Goal: Find specific page/section: Find specific page/section

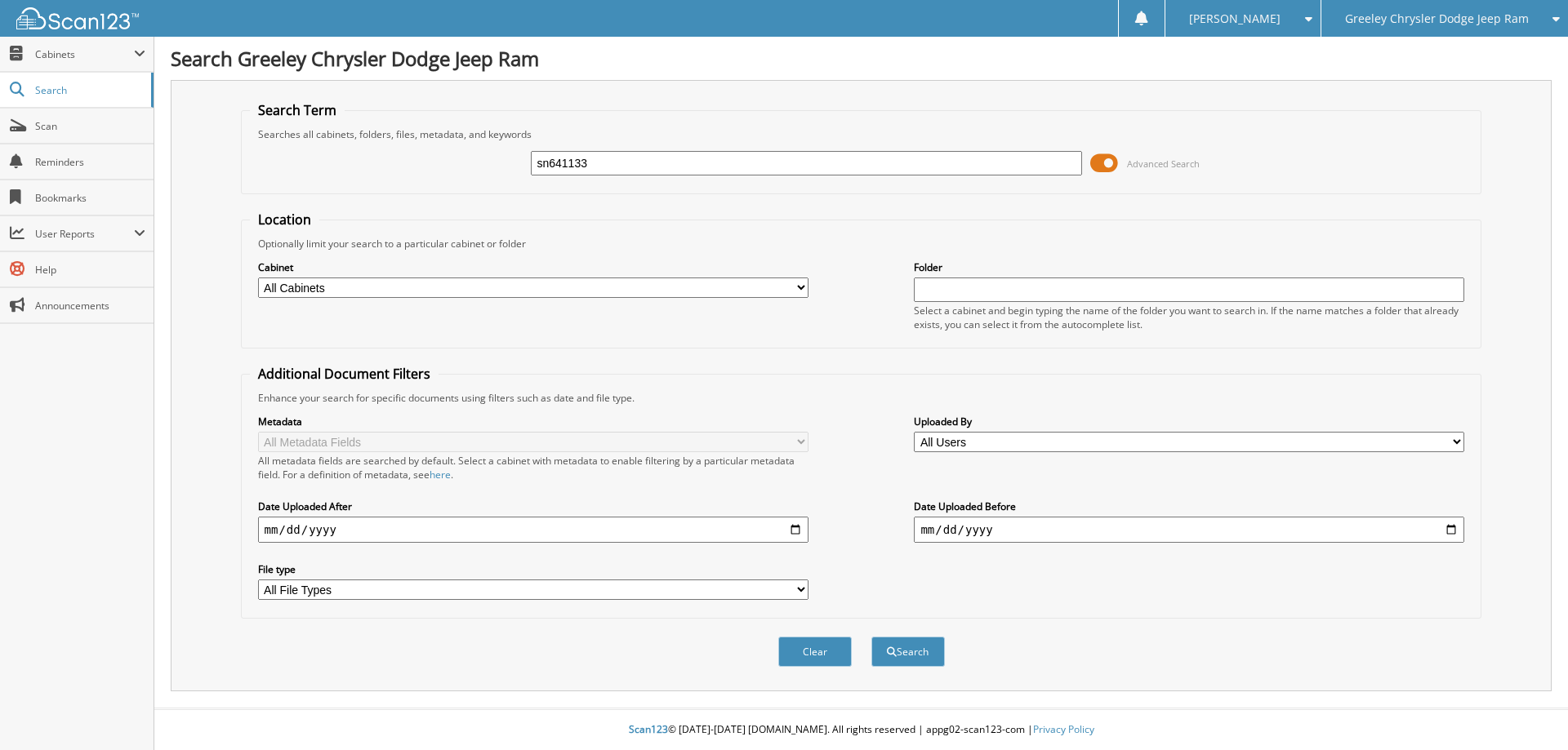
type input "sn641133"
click at [871, 637] on button "Search" at bounding box center [908, 652] width 73 height 30
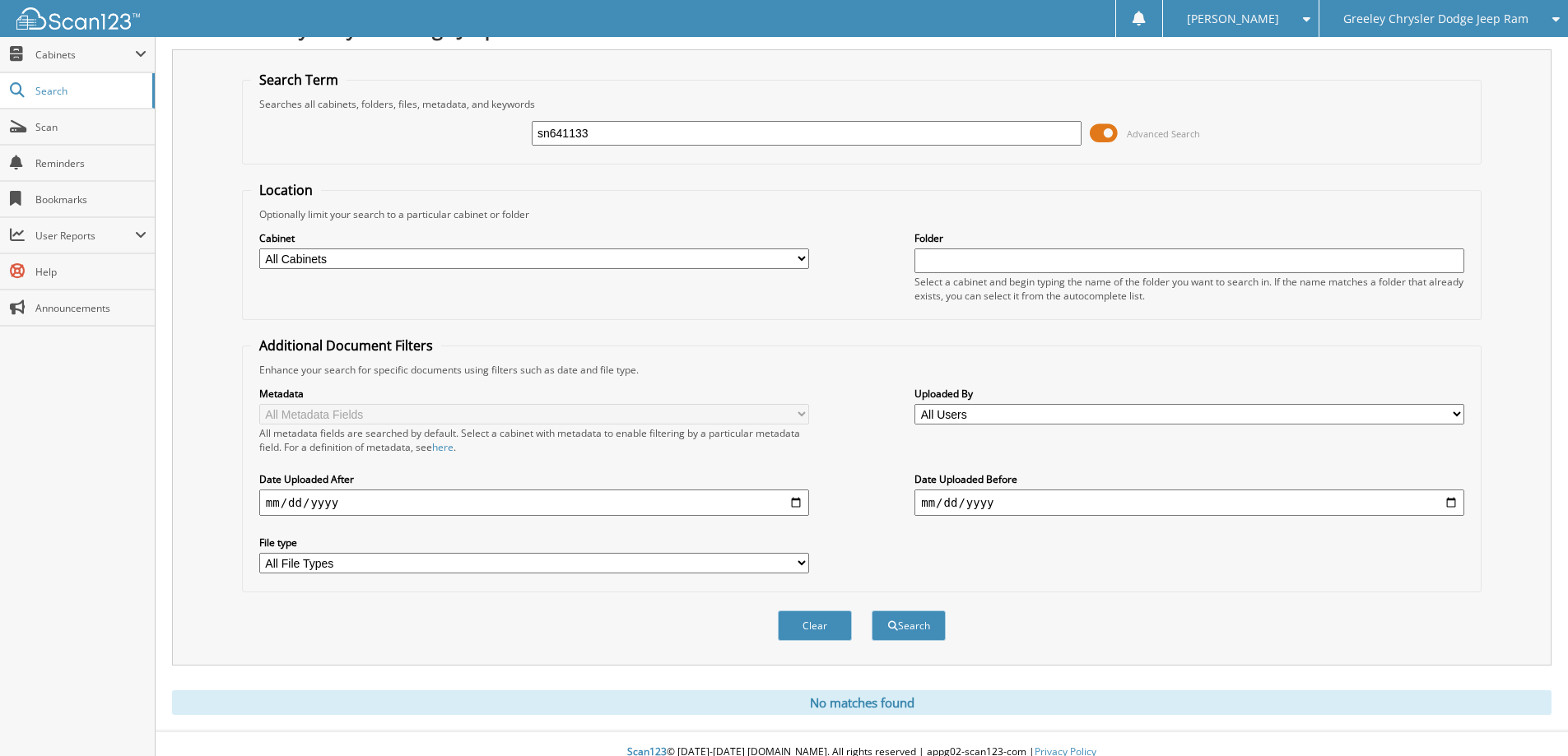
scroll to position [48, 0]
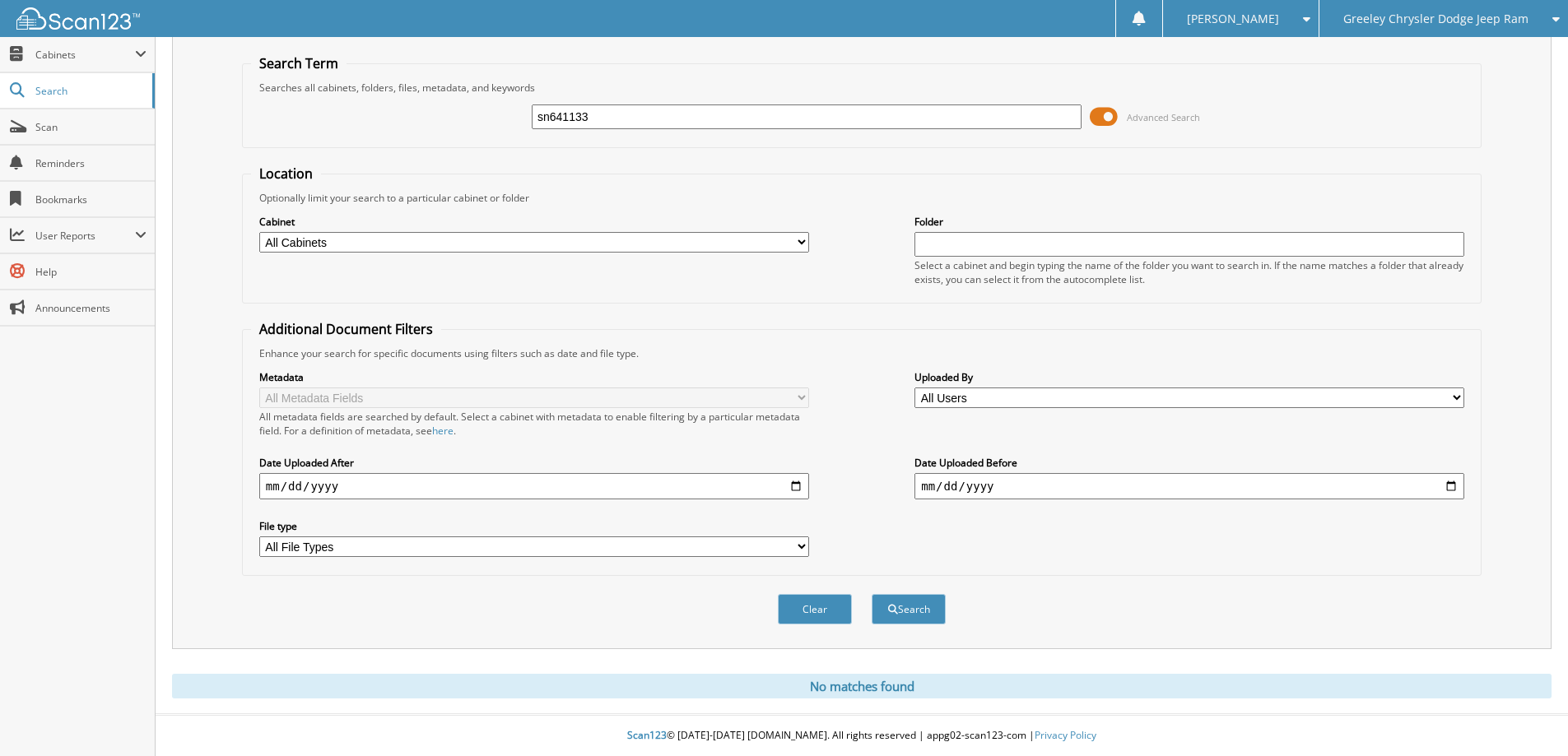
click at [605, 115] on input "sn641133" at bounding box center [806, 117] width 550 height 25
type input "s"
type input "SN611296"
click at [872, 594] on button "Search" at bounding box center [909, 609] width 74 height 31
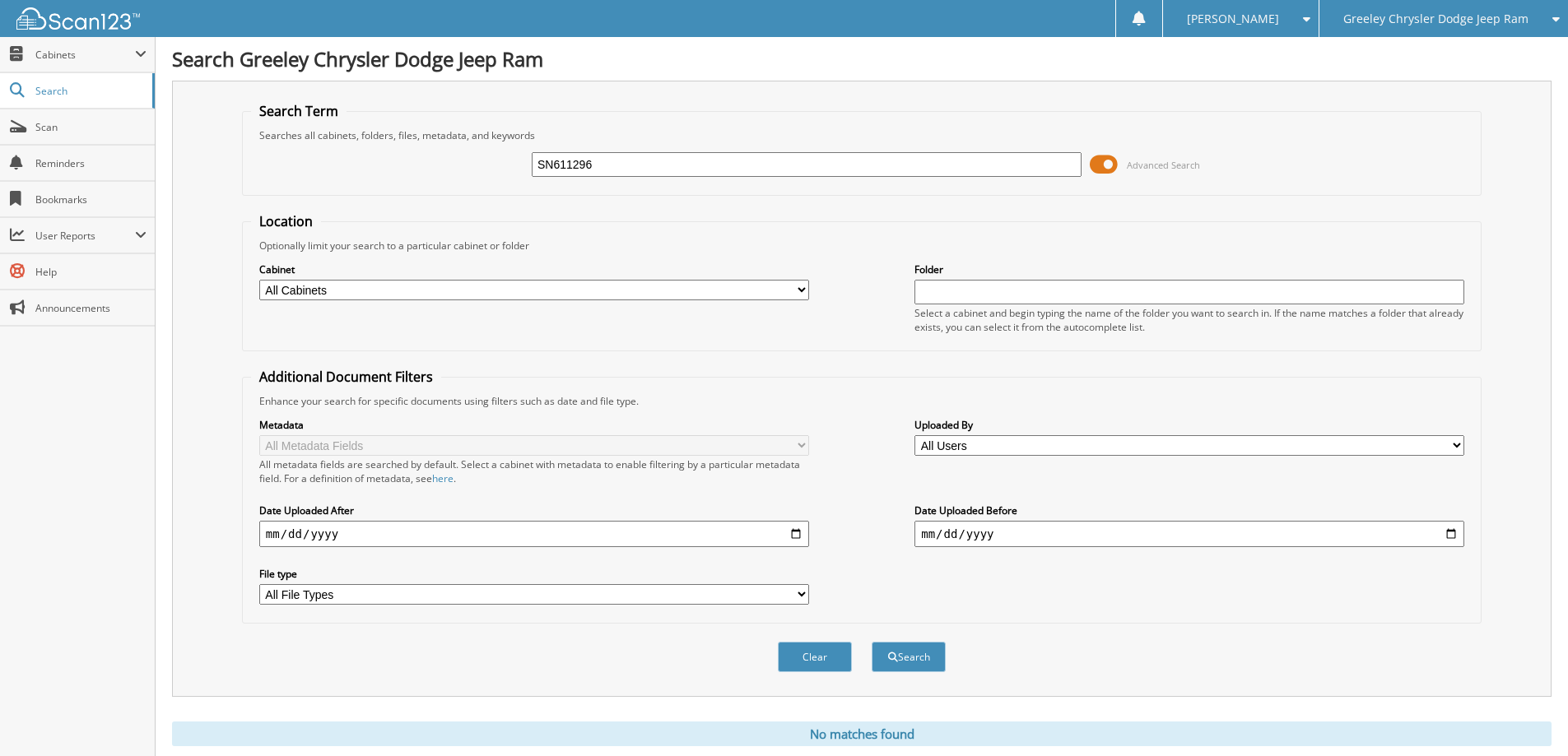
click at [614, 162] on input "SN611296" at bounding box center [806, 165] width 550 height 25
type input "S"
type input "SN641133"
click at [872, 642] on button "Search" at bounding box center [909, 657] width 74 height 31
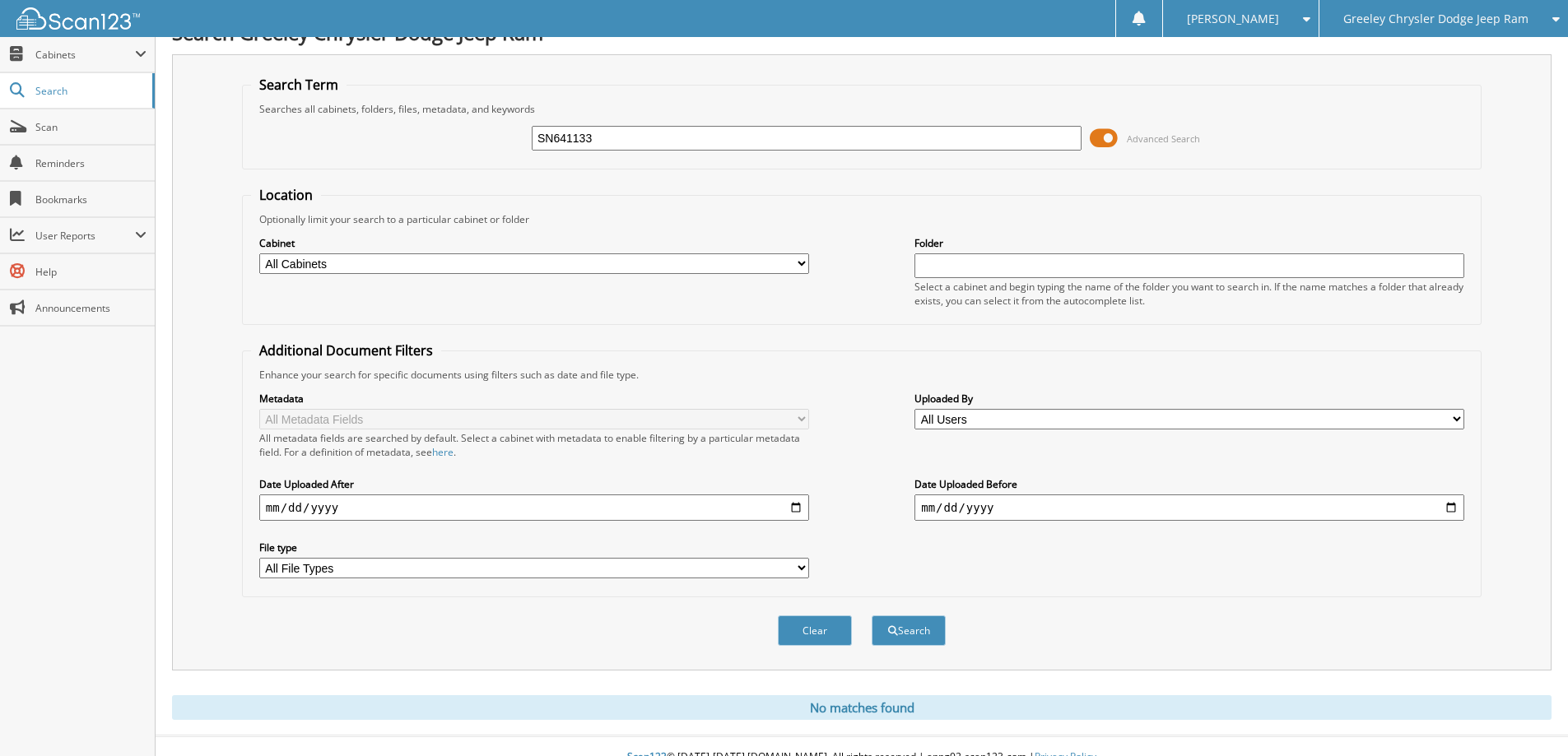
scroll to position [48, 0]
